Goal: Contribute content: Share content

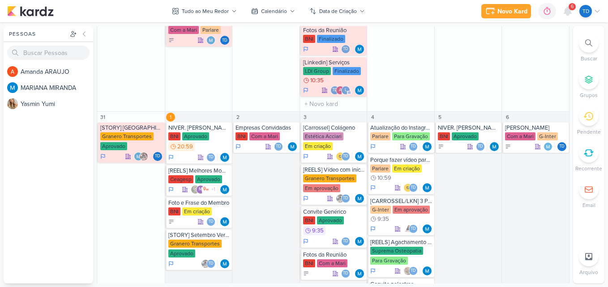
scroll to position [591, 0]
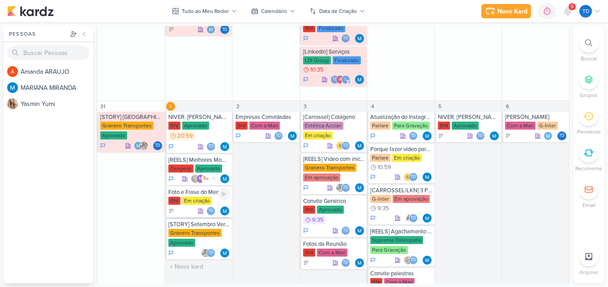
click at [179, 209] on div "Td" at bounding box center [199, 211] width 62 height 9
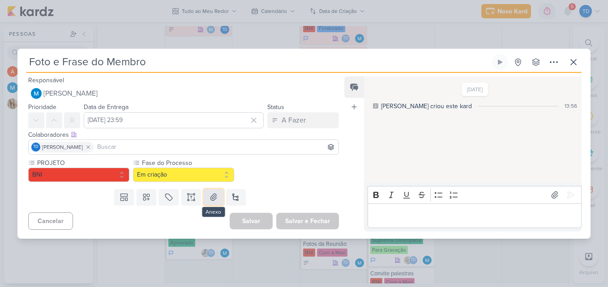
click at [216, 196] on button at bounding box center [214, 197] width 20 height 16
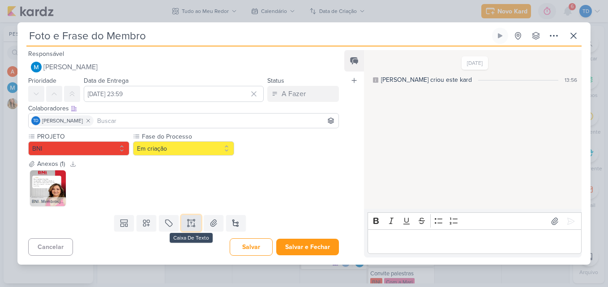
click at [189, 223] on icon at bounding box center [191, 223] width 9 height 9
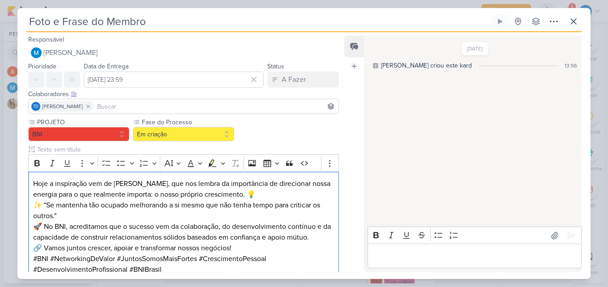
scroll to position [2, 0]
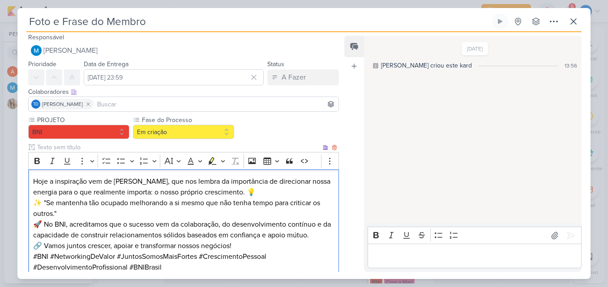
click at [285, 197] on p "Hoje a inspiração vem de [PERSON_NAME], que nos lembra da importância de direci…" at bounding box center [183, 186] width 301 height 21
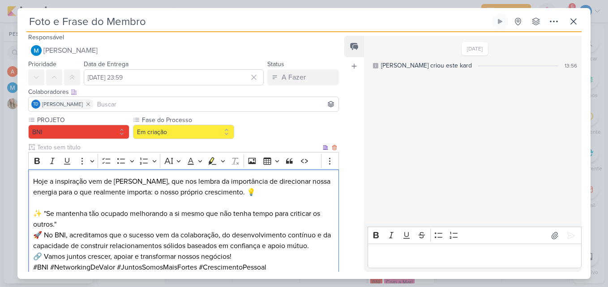
click at [225, 226] on p "✨ "Se mantenha tão ocupado melhorando a si mesmo que não tenha tempo para criti…" at bounding box center [183, 219] width 301 height 21
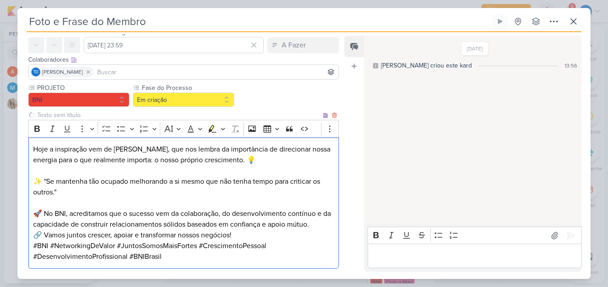
scroll to position [38, 0]
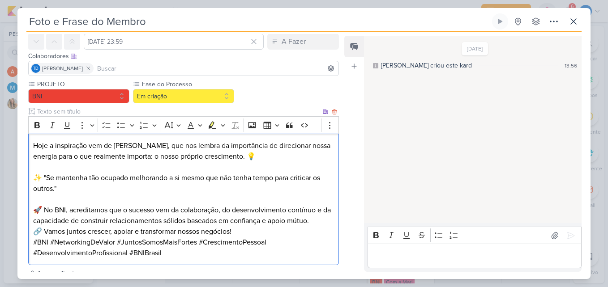
click at [247, 231] on p "🔗 Vamos juntos crescer, apoiar e transformar nossos negócios!" at bounding box center [183, 231] width 301 height 11
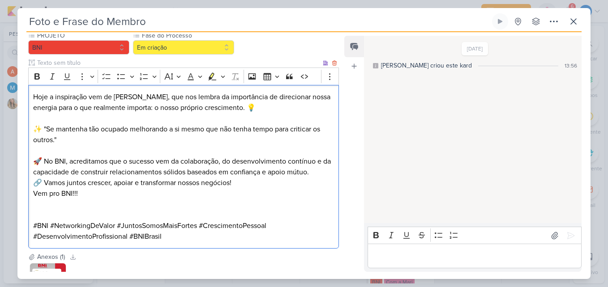
scroll to position [0, 0]
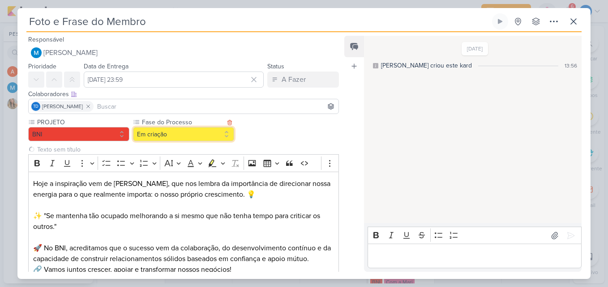
click at [226, 128] on button "Em criação" at bounding box center [183, 134] width 101 height 14
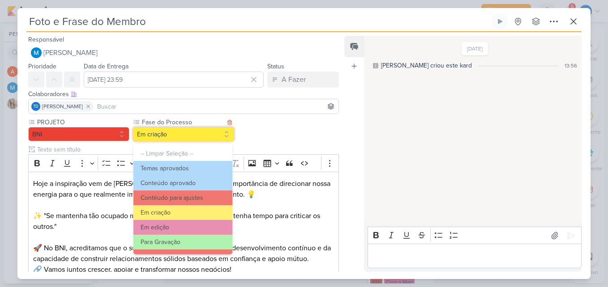
scroll to position [86, 0]
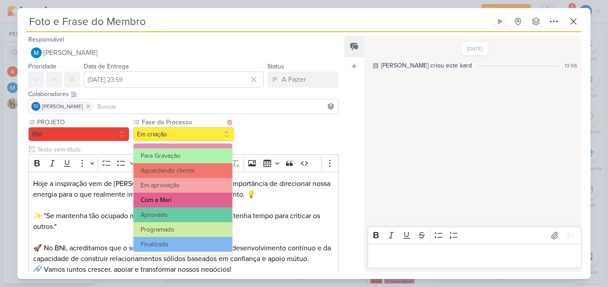
click at [195, 201] on button "Com a Mari" at bounding box center [182, 200] width 99 height 15
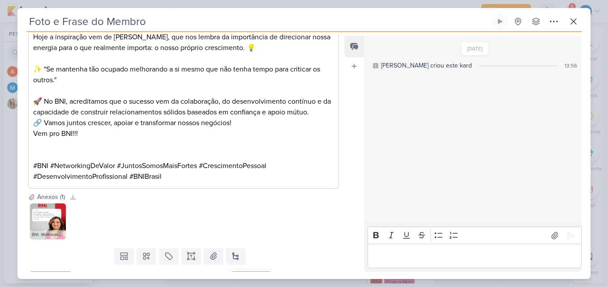
scroll to position [147, 0]
click at [58, 222] on img at bounding box center [48, 221] width 36 height 36
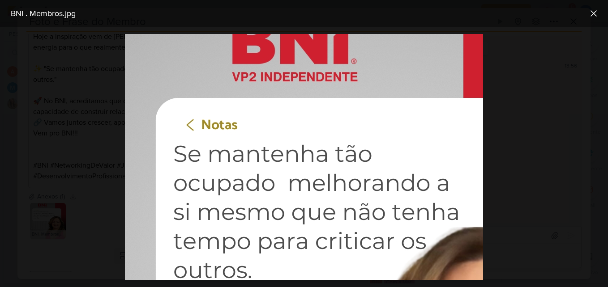
scroll to position [29, 0]
click at [101, 182] on div at bounding box center [304, 157] width 608 height 260
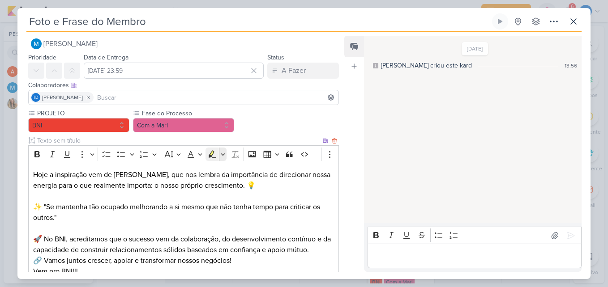
scroll to position [166, 0]
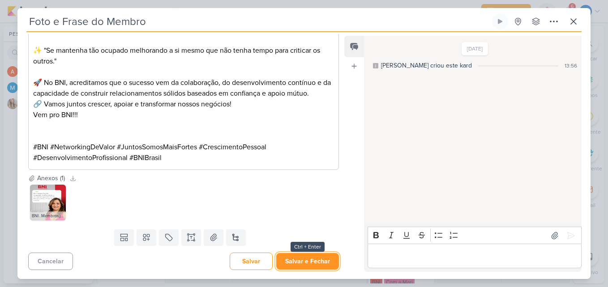
click at [302, 261] on button "Salvar e Fechar" at bounding box center [307, 261] width 63 height 17
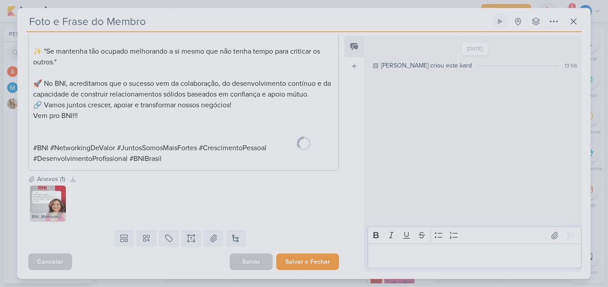
scroll to position [165, 0]
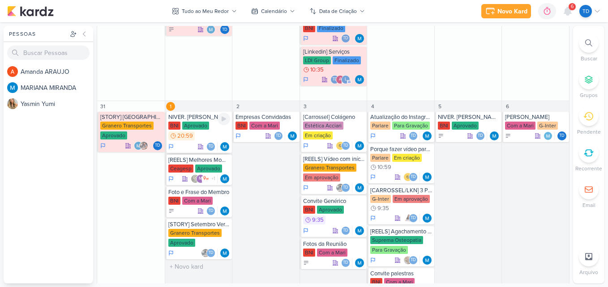
click at [201, 120] on div "NIVER. [PERSON_NAME]" at bounding box center [199, 117] width 62 height 7
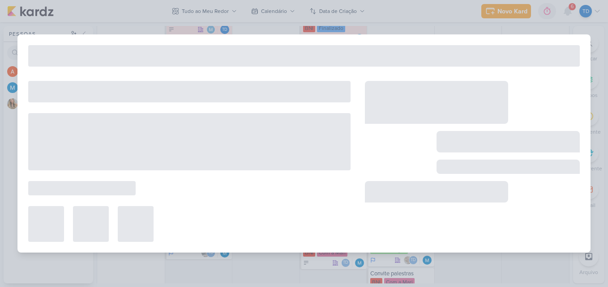
type input "NIVER. [PERSON_NAME]"
type input "[DATE] 20:59"
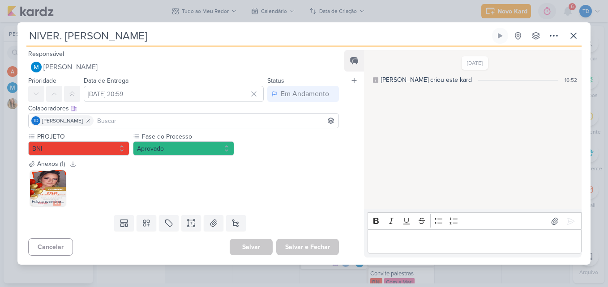
scroll to position [0, 0]
click at [55, 190] on img at bounding box center [48, 188] width 36 height 36
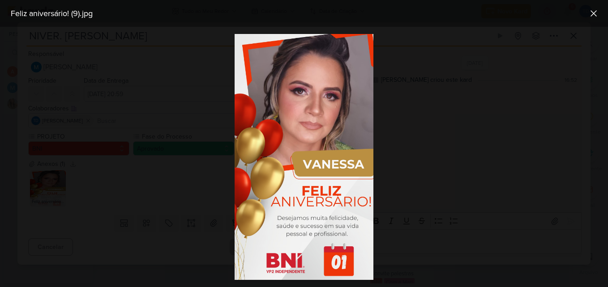
click at [251, 31] on div at bounding box center [304, 157] width 608 height 260
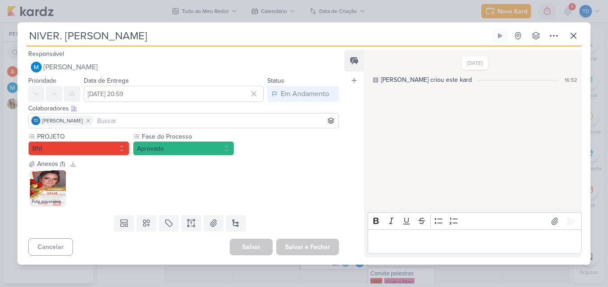
click at [563, 37] on div "NIVER. [PERSON_NAME] Criado por MARIANA nenhum grupo disponível" at bounding box center [303, 37] width 555 height 19
click at [572, 37] on icon at bounding box center [573, 35] width 5 height 5
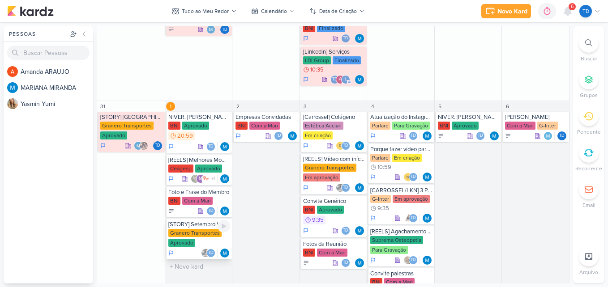
click at [209, 237] on div "Granero Transportes" at bounding box center [194, 233] width 53 height 8
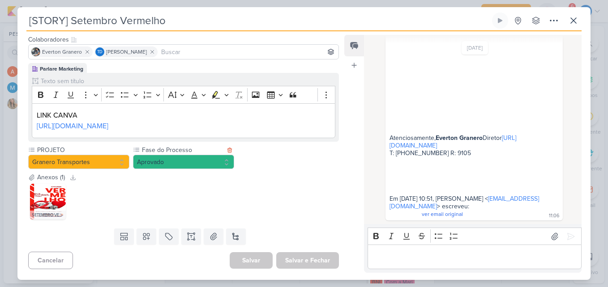
scroll to position [75, 0]
click at [34, 205] on img at bounding box center [48, 202] width 36 height 36
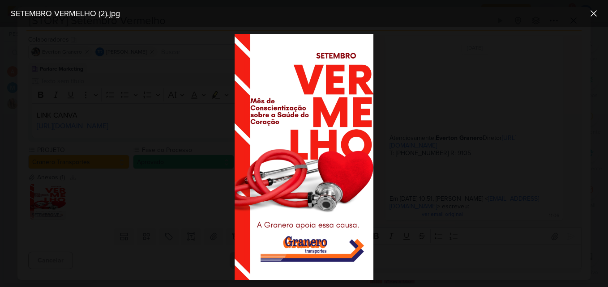
click at [228, 129] on div at bounding box center [304, 157] width 608 height 260
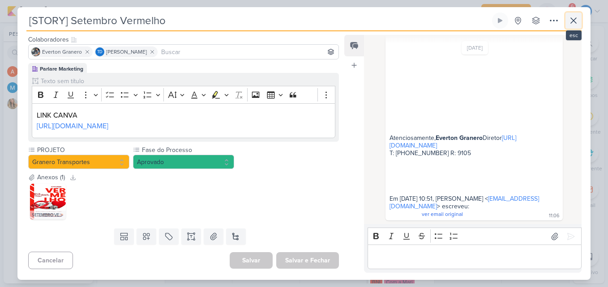
click at [580, 18] on button at bounding box center [573, 21] width 16 height 16
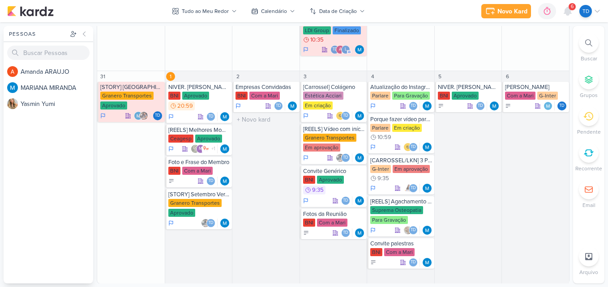
scroll to position [622, 0]
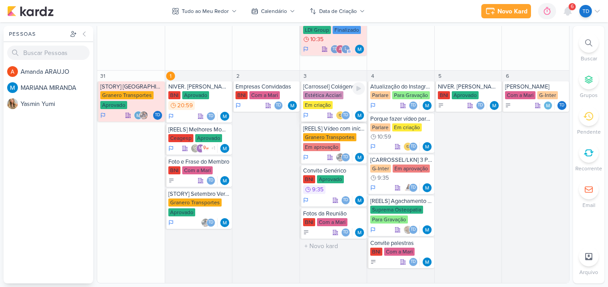
click at [335, 88] on div "[Carrossel] Colágeno" at bounding box center [334, 86] width 62 height 7
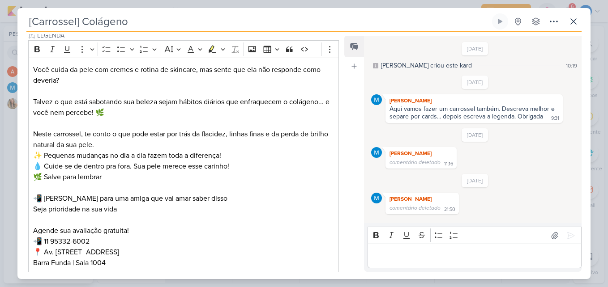
scroll to position [1131, 0]
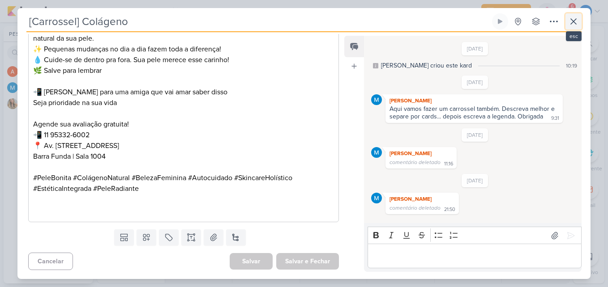
click at [569, 17] on icon at bounding box center [573, 21] width 11 height 11
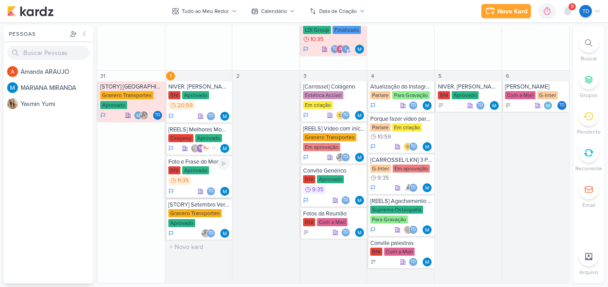
click at [201, 161] on div "Foto e Frase do Membro" at bounding box center [199, 161] width 62 height 7
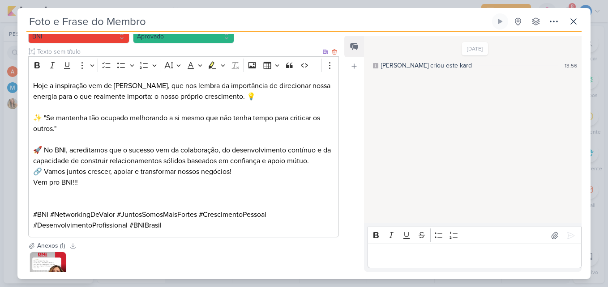
scroll to position [98, 0]
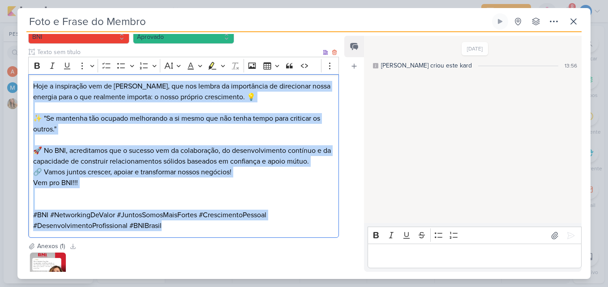
drag, startPoint x: 32, startPoint y: 84, endPoint x: 277, endPoint y: 238, distance: 289.5
click at [277, 238] on div "Hoje a inspiração vem de [PERSON_NAME], que nos lembra da importância de direci…" at bounding box center [183, 156] width 311 height 164
copy div "Hoje a inspiração vem de [PERSON_NAME], que nos lembra da importância de direci…"
